Goal: Task Accomplishment & Management: Manage account settings

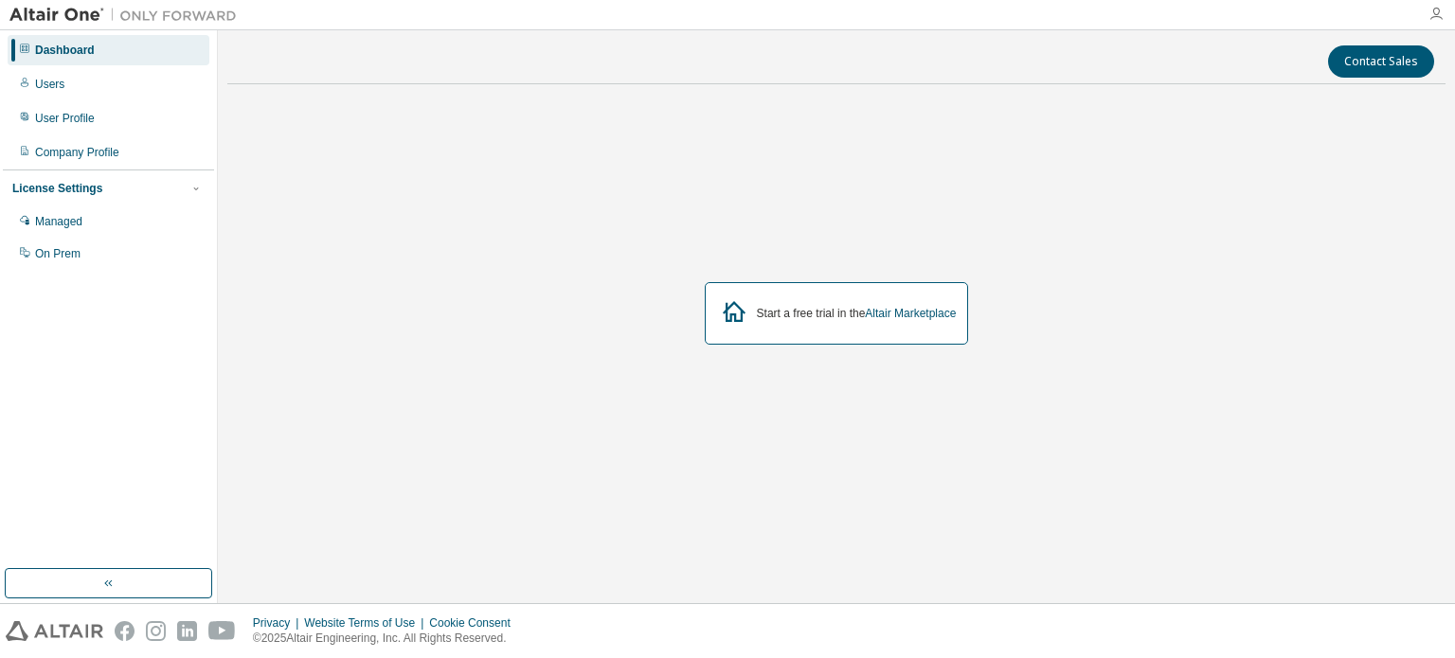
click at [1440, 21] on icon "button" at bounding box center [1435, 14] width 15 height 15
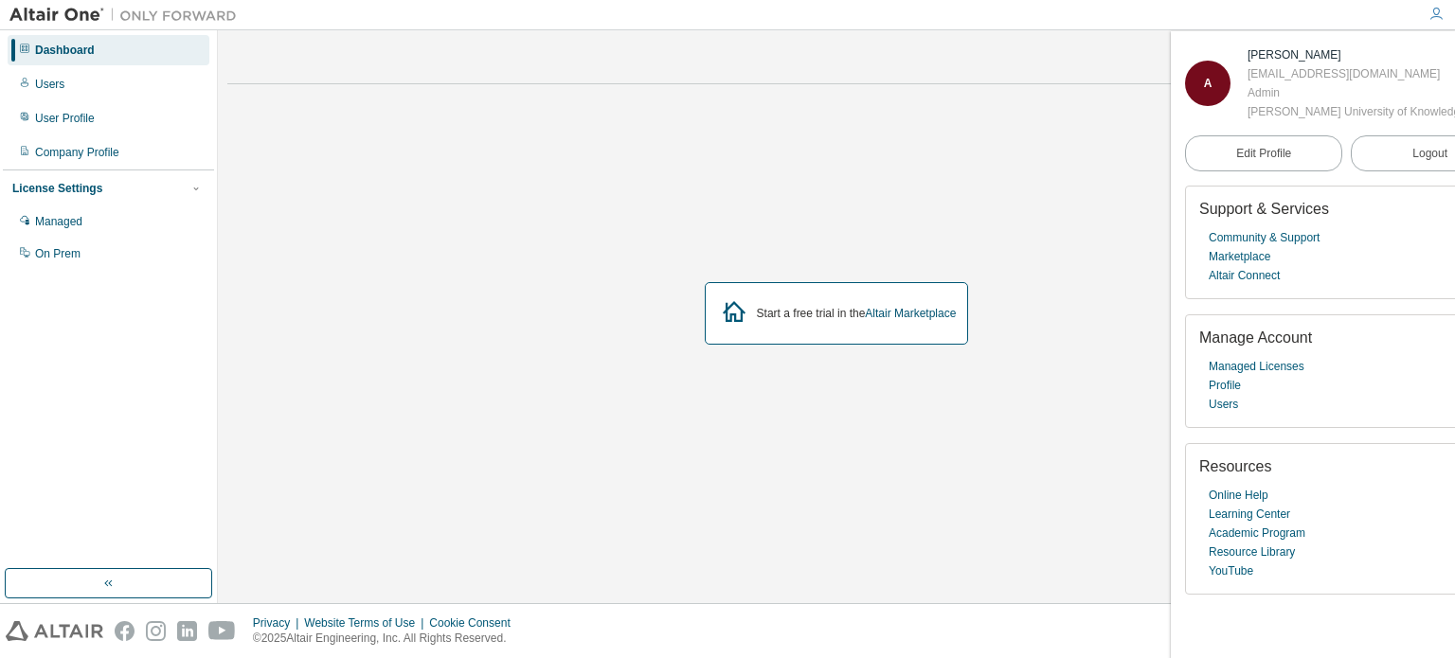
click at [1440, 5] on div at bounding box center [1436, 14] width 38 height 28
click at [1433, 14] on icon "button" at bounding box center [1435, 14] width 15 height 15
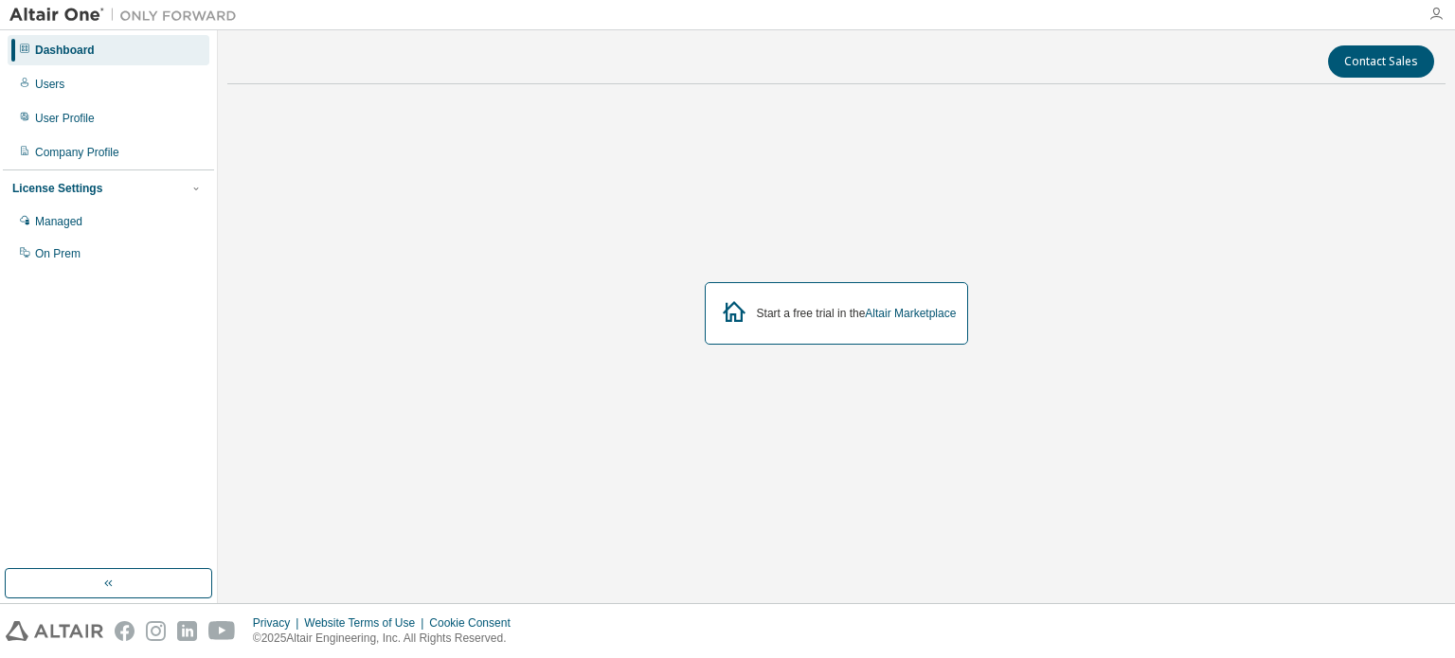
click at [1435, 14] on icon "button" at bounding box center [1435, 14] width 15 height 15
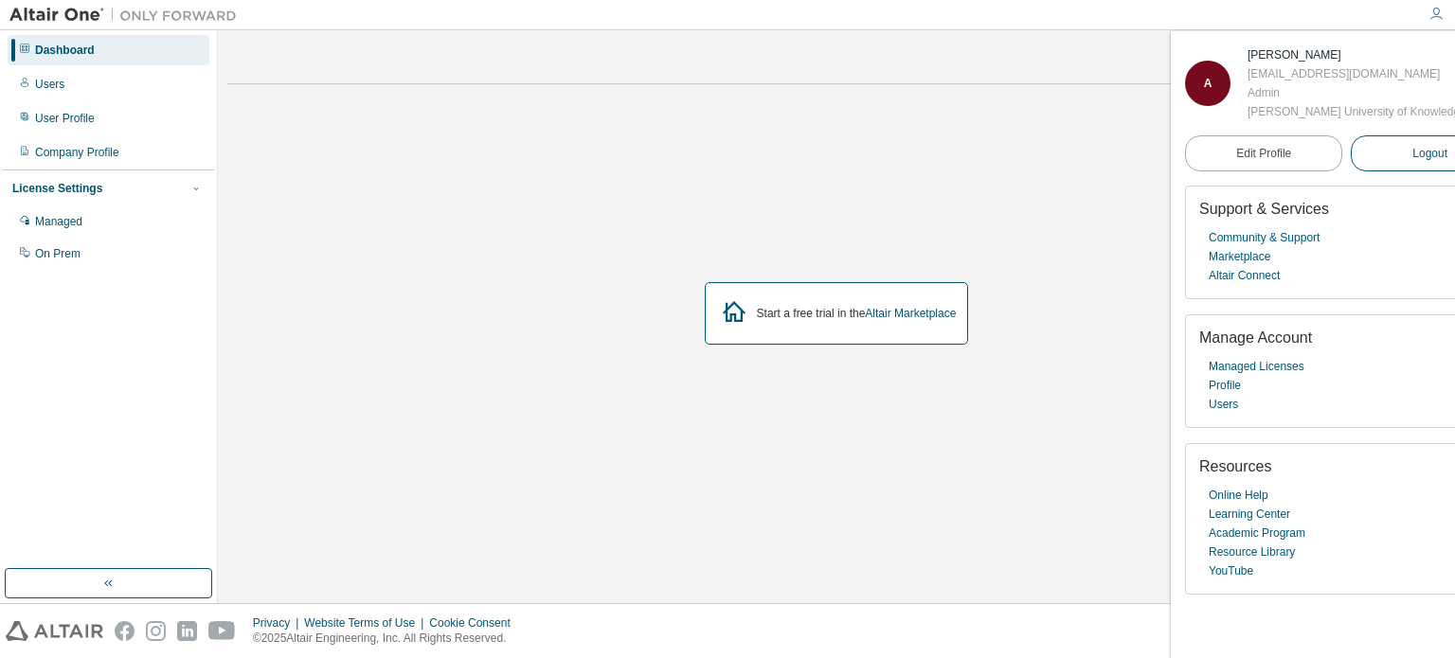
click at [1382, 171] on button "Logout" at bounding box center [1429, 153] width 157 height 36
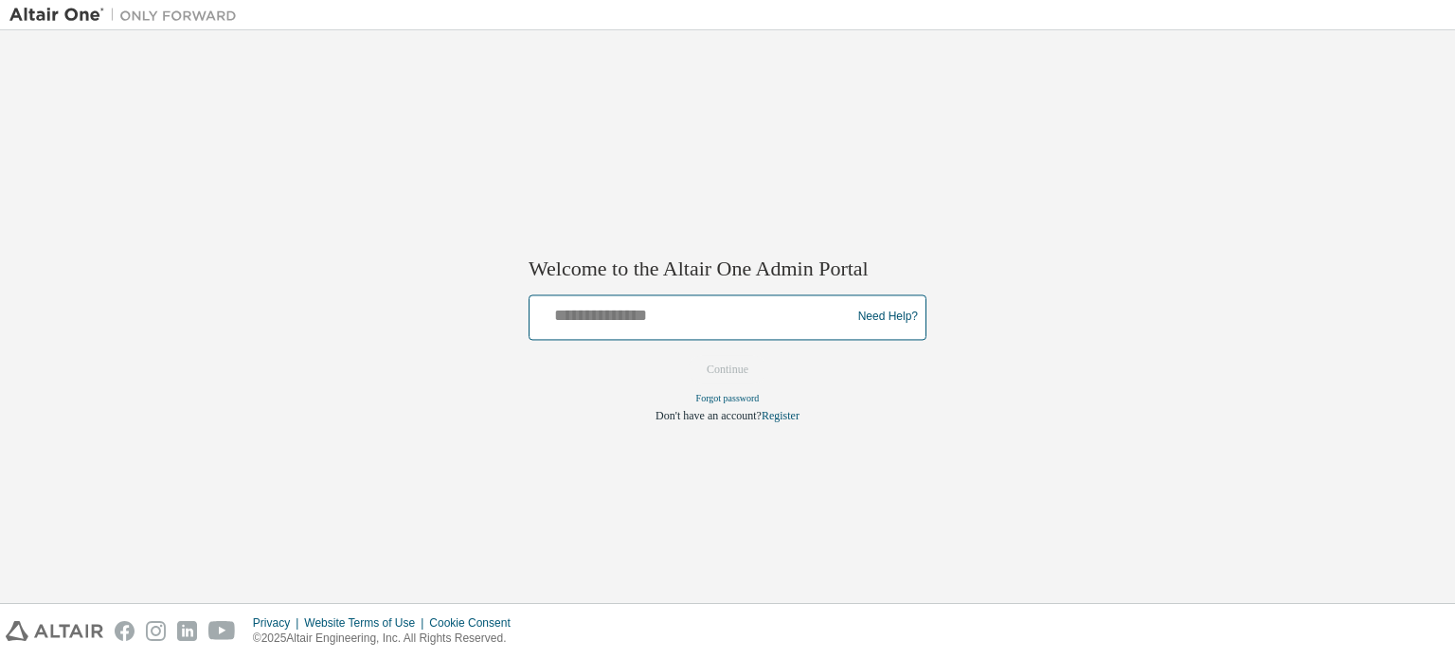
click at [584, 321] on input "text" at bounding box center [693, 312] width 312 height 27
type input "**********"
click at [724, 373] on button "Continue" at bounding box center [727, 369] width 81 height 28
